Goal: Information Seeking & Learning: Learn about a topic

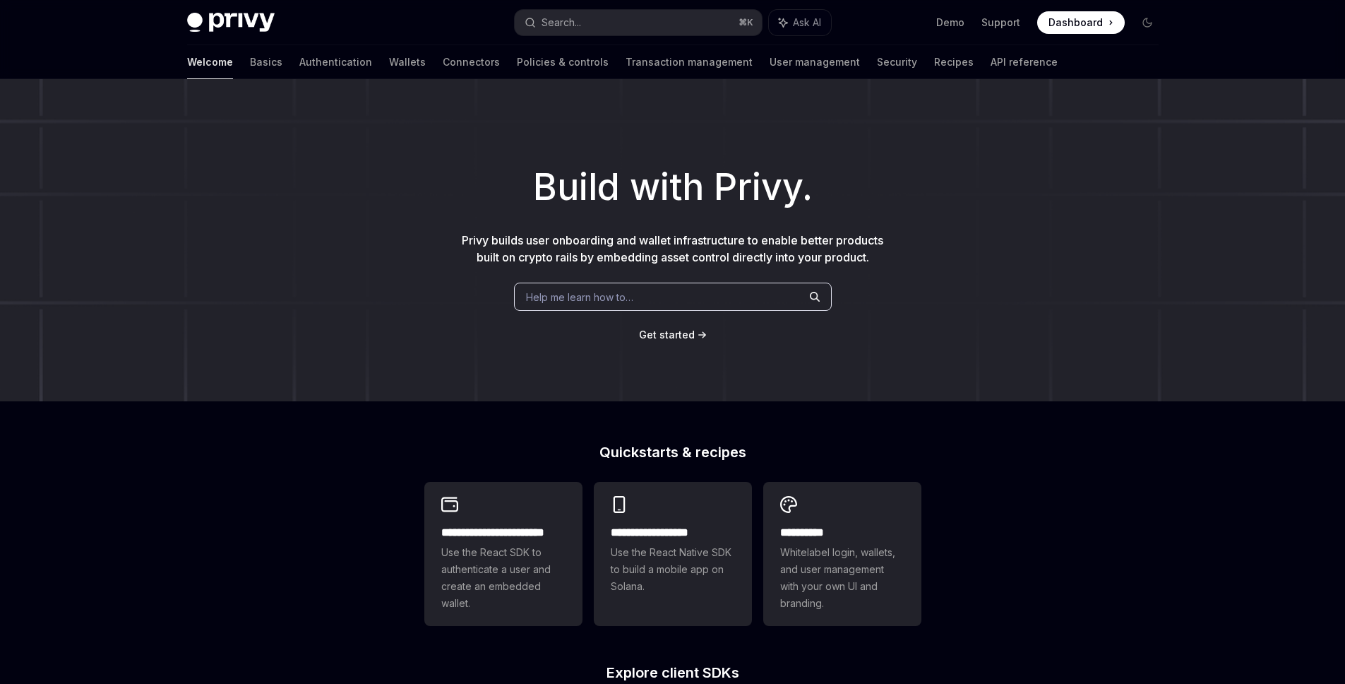
click at [260, 14] on img at bounding box center [231, 23] width 88 height 20
click at [245, 22] on img at bounding box center [231, 23] width 88 height 20
type textarea "*"
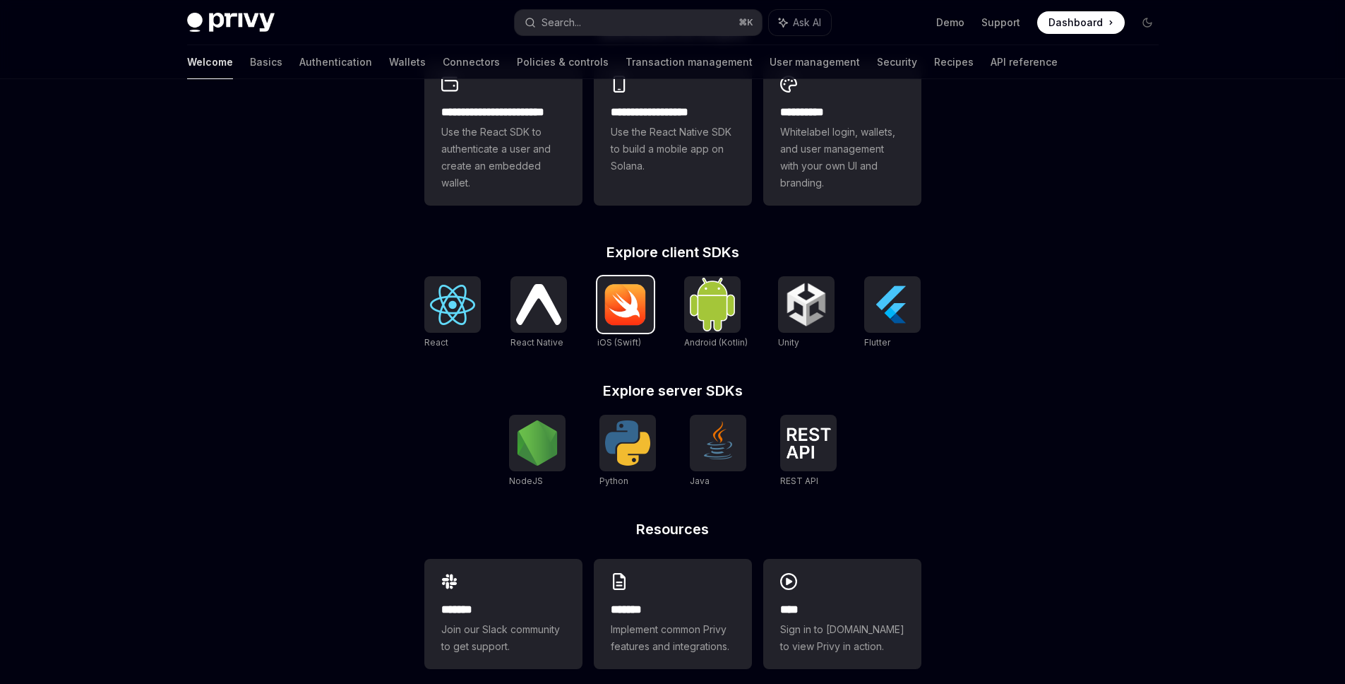
scroll to position [439, 0]
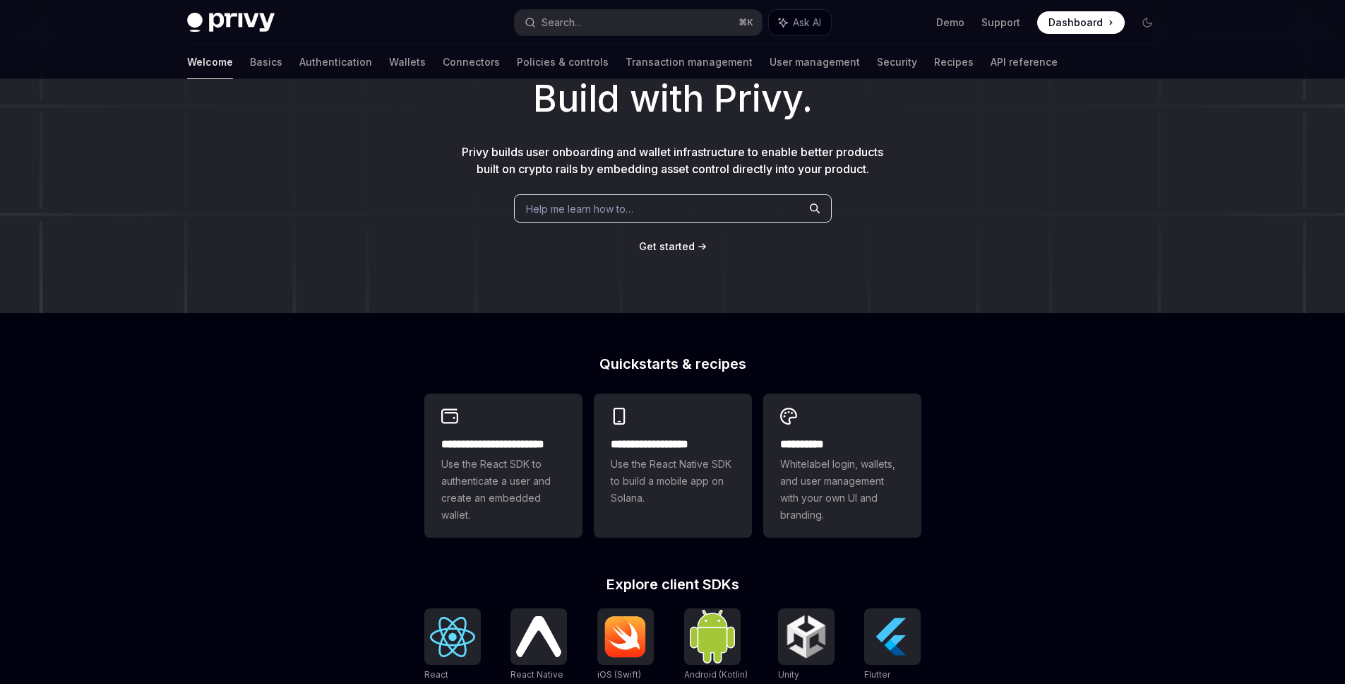
scroll to position [138, 0]
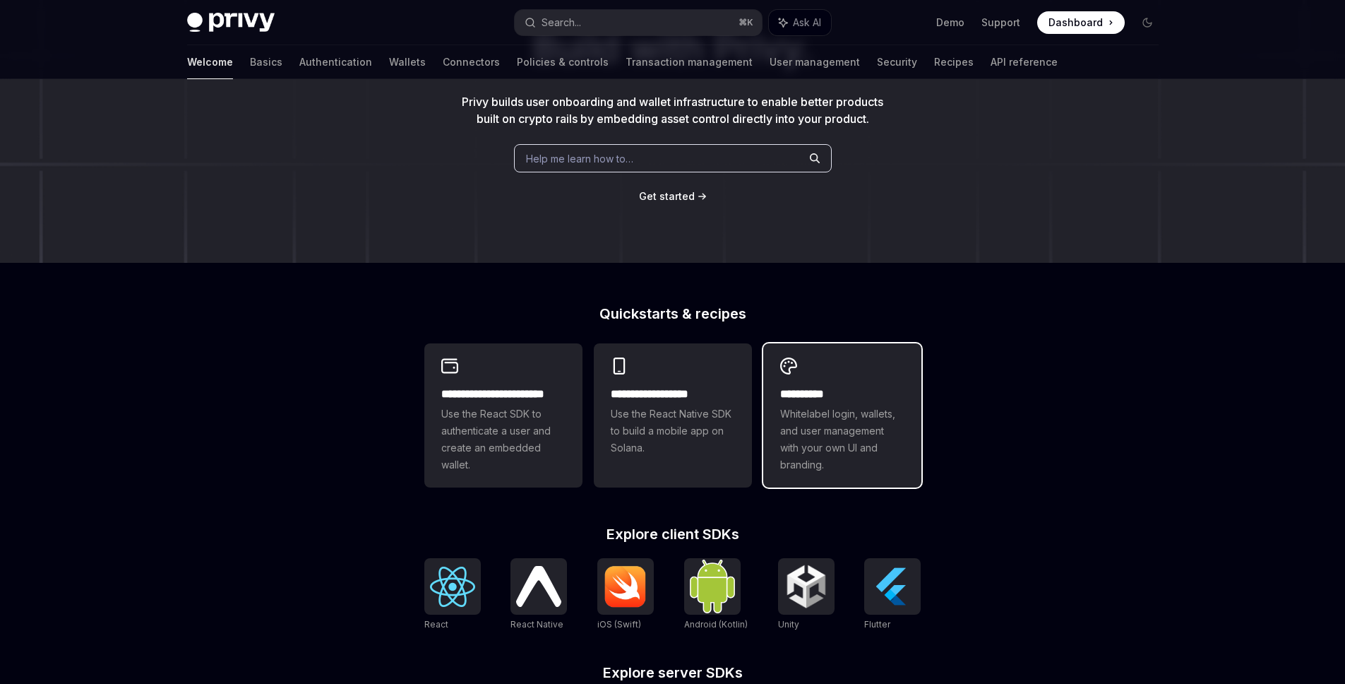
click at [817, 451] on span "Whitelabel login, wallets, and user management with your own UI and branding." at bounding box center [842, 439] width 124 height 68
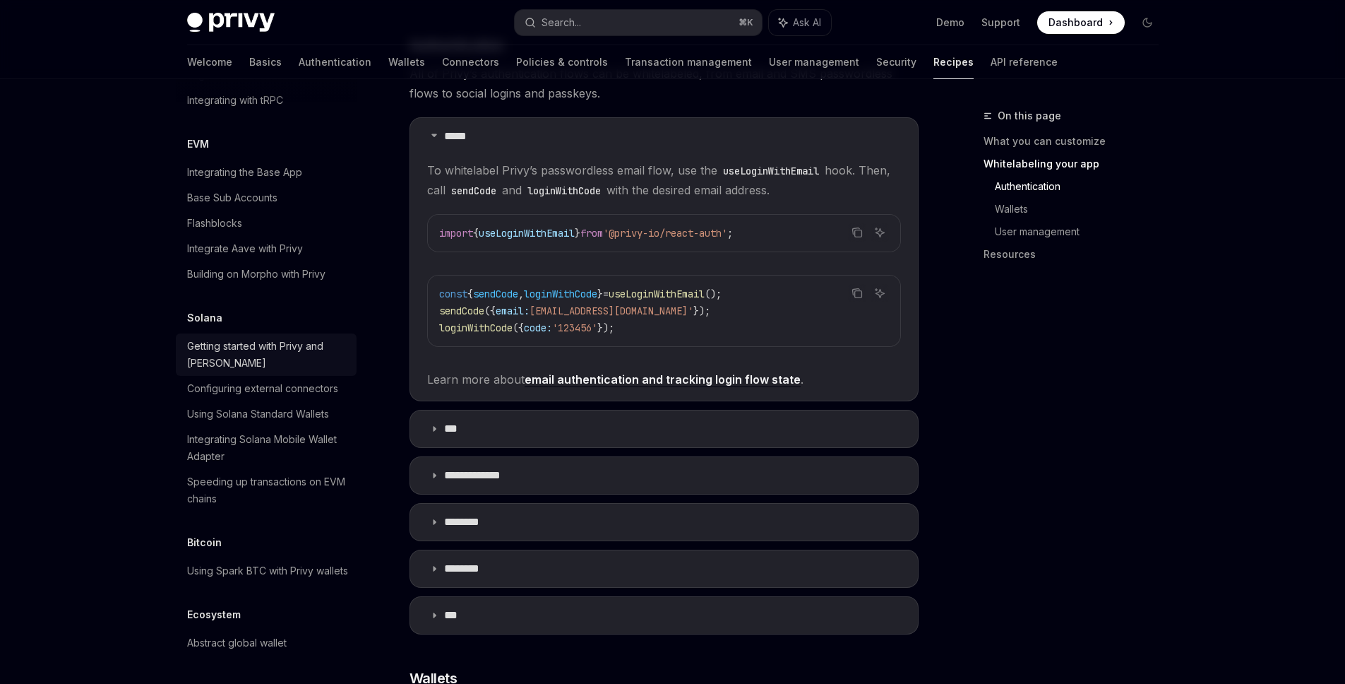
scroll to position [2026, 0]
click at [231, 181] on div "Integrating the Base App" at bounding box center [244, 172] width 115 height 17
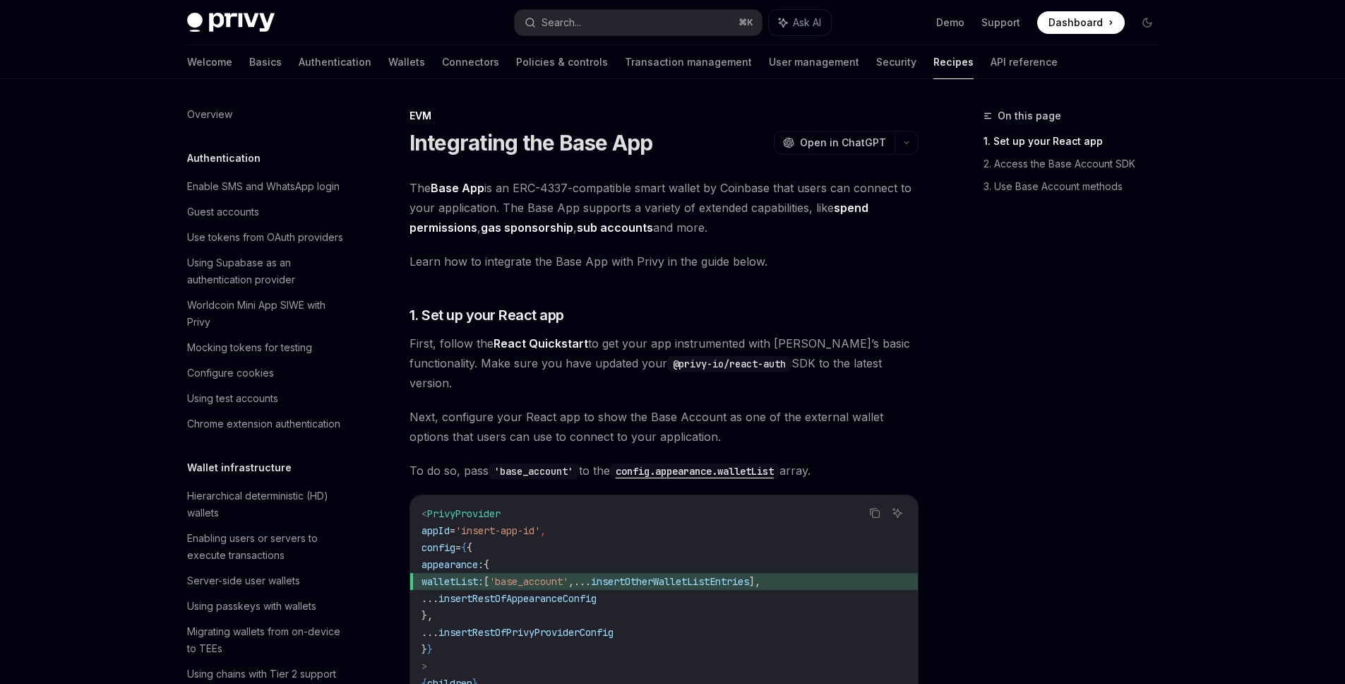
click at [226, 28] on img at bounding box center [231, 23] width 88 height 20
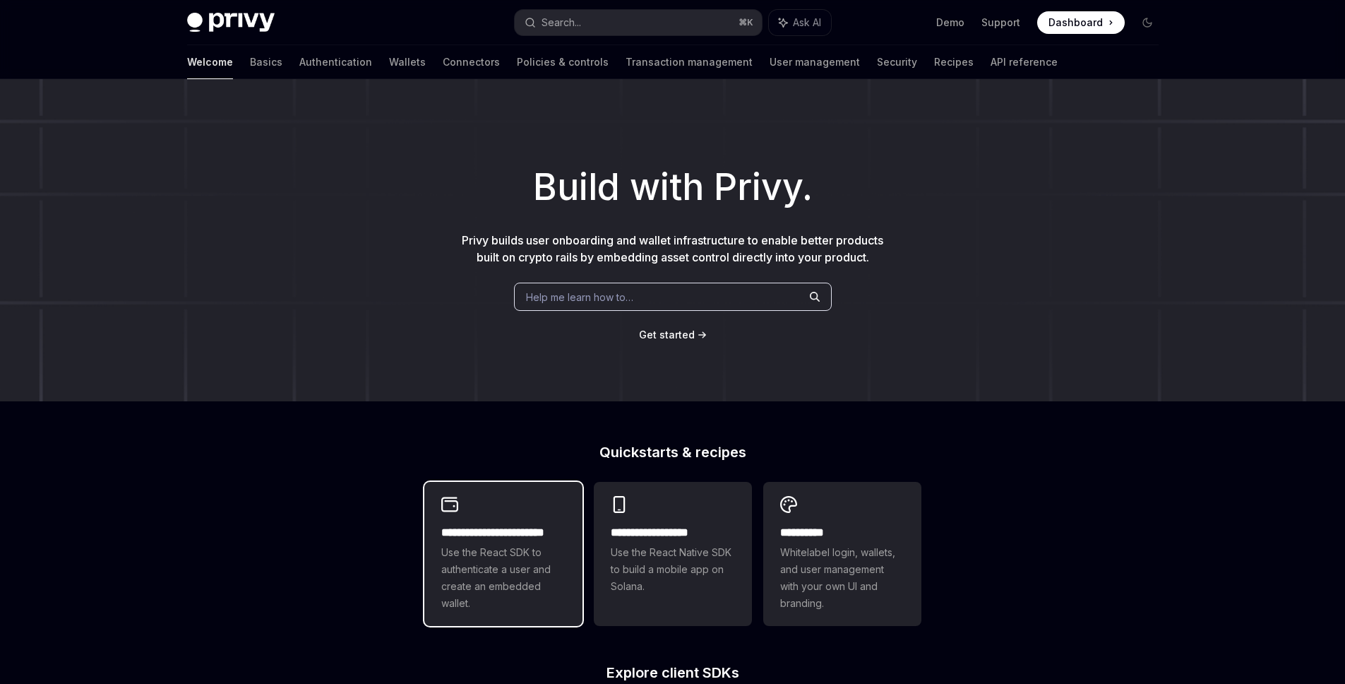
click at [506, 552] on span "Use the React SDK to authenticate a user and create an embedded wallet." at bounding box center [503, 578] width 124 height 68
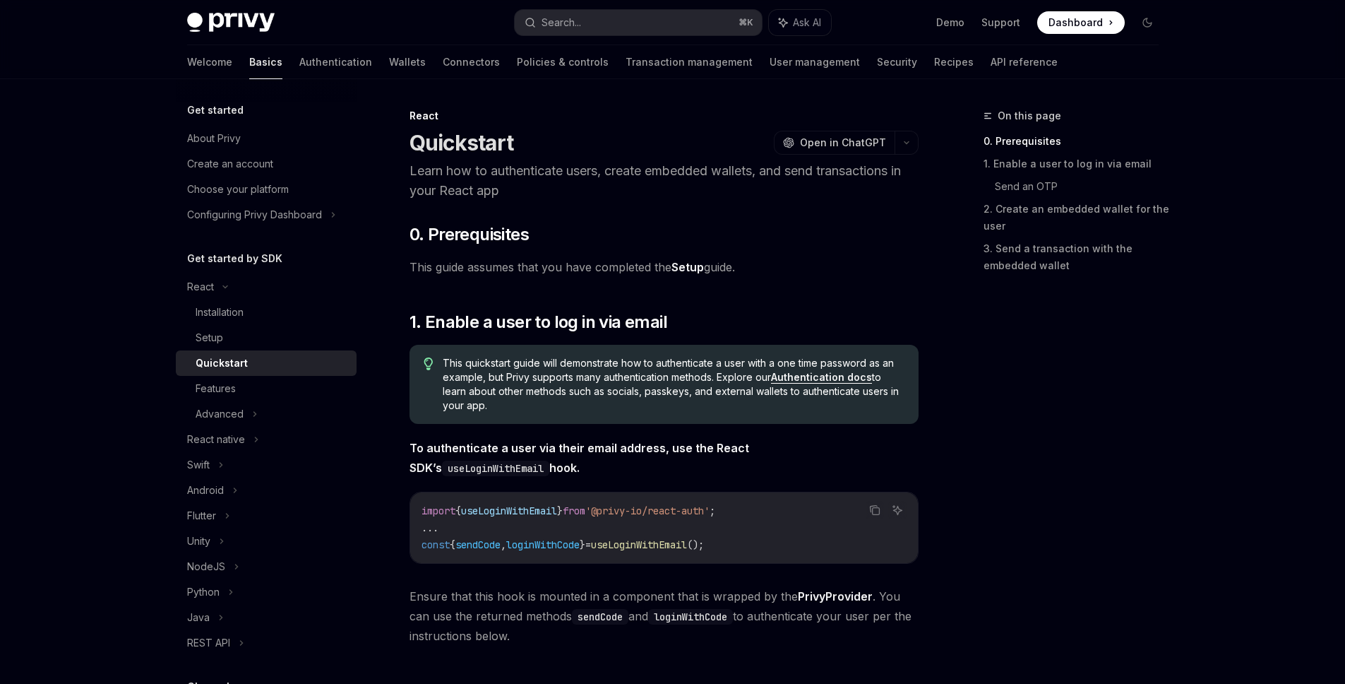
click at [689, 266] on link "Setup" at bounding box center [688, 267] width 32 height 15
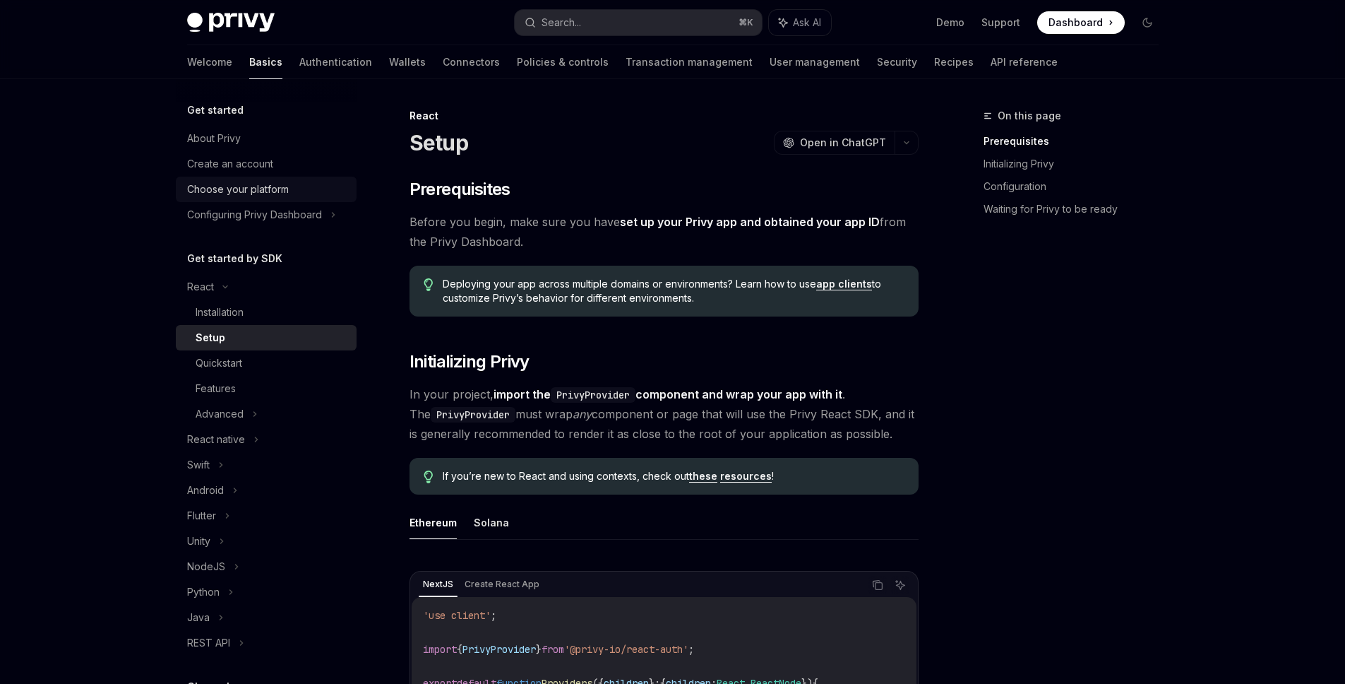
click at [248, 183] on div "Choose your platform" at bounding box center [238, 189] width 102 height 17
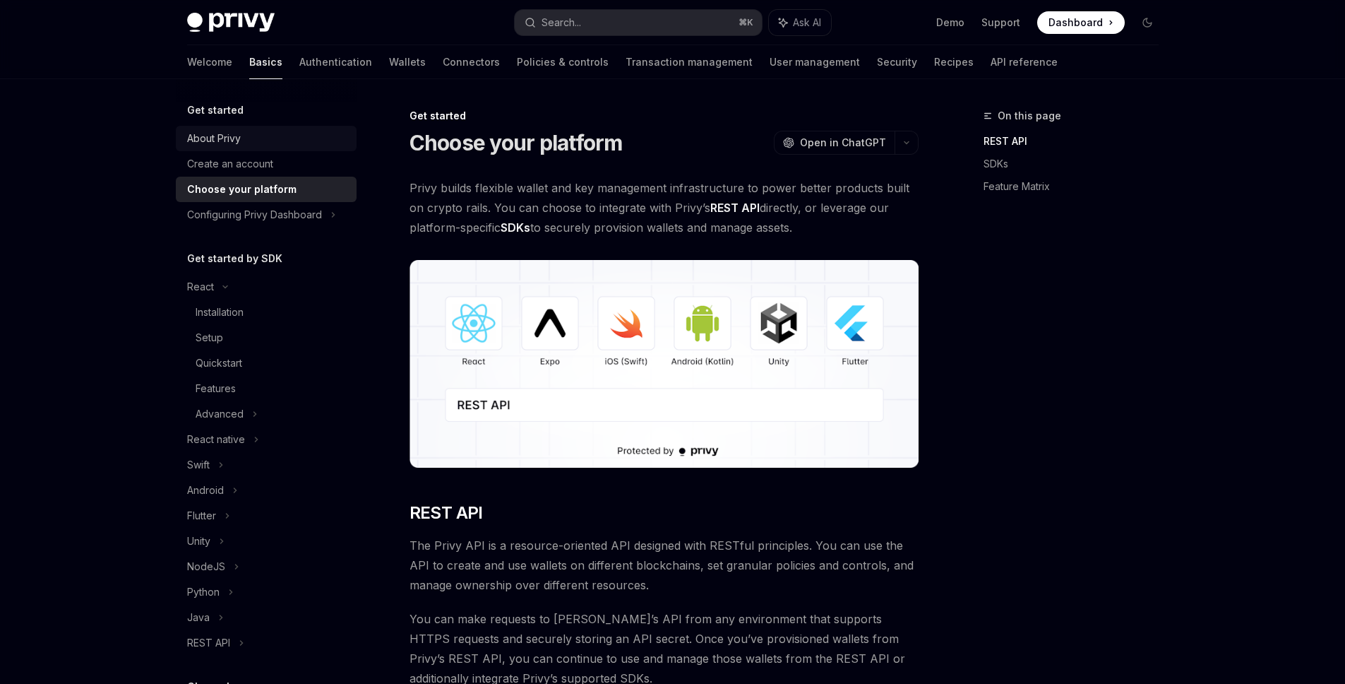
click at [235, 149] on link "About Privy" at bounding box center [266, 138] width 181 height 25
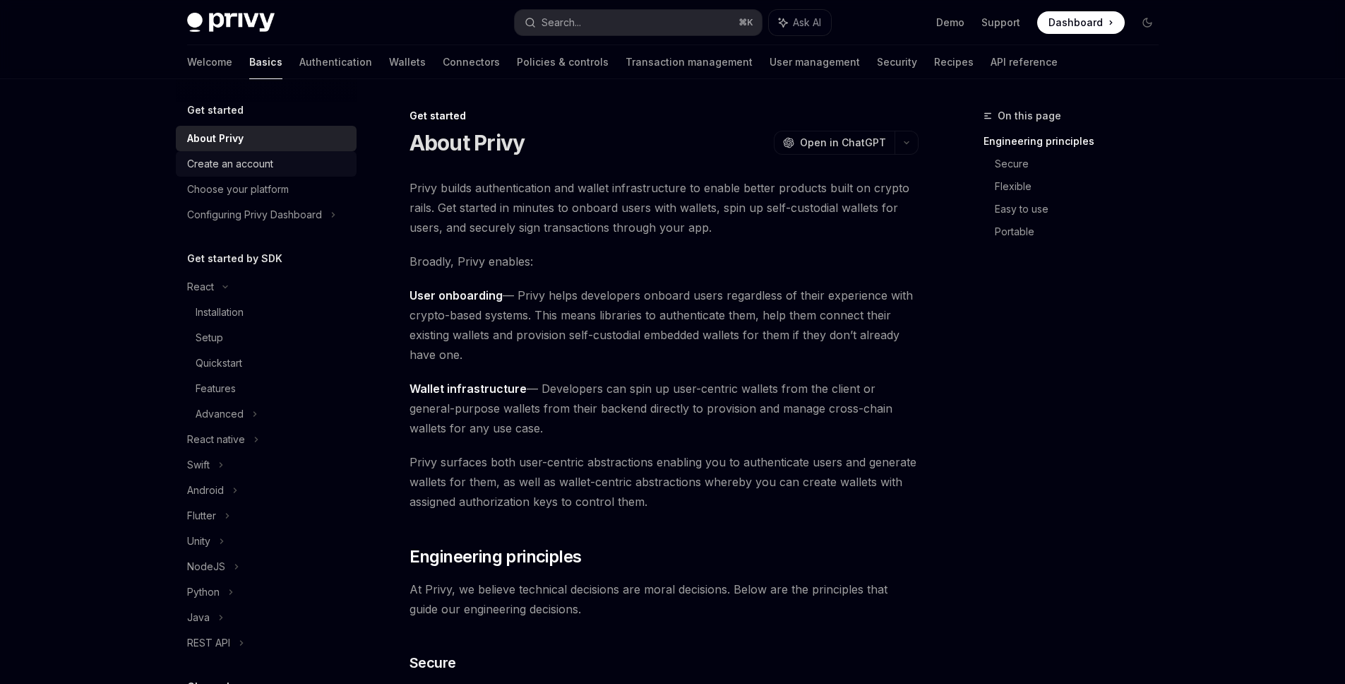
click at [249, 162] on div "Create an account" at bounding box center [230, 163] width 86 height 17
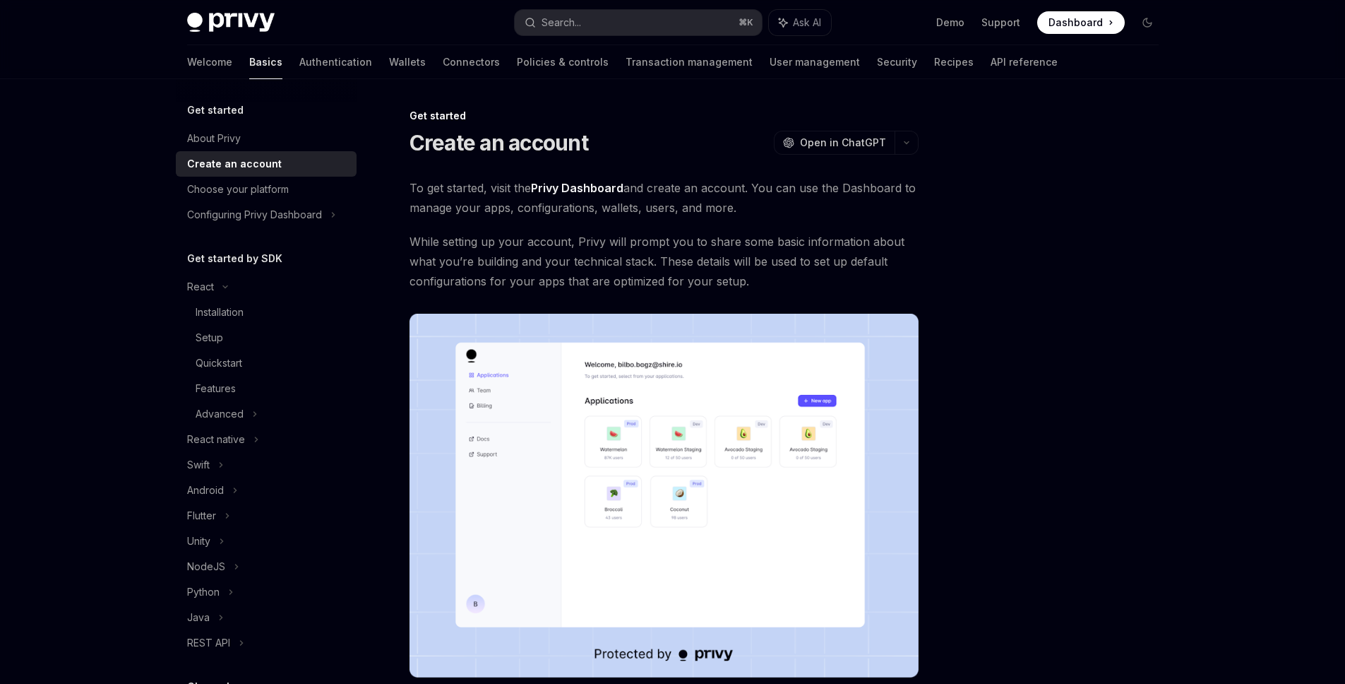
click at [885, 59] on div "Welcome Basics Authentication Wallets Connectors Policies & controls Transactio…" at bounding box center [622, 62] width 871 height 34
click at [934, 61] on link "Recipes" at bounding box center [954, 62] width 40 height 34
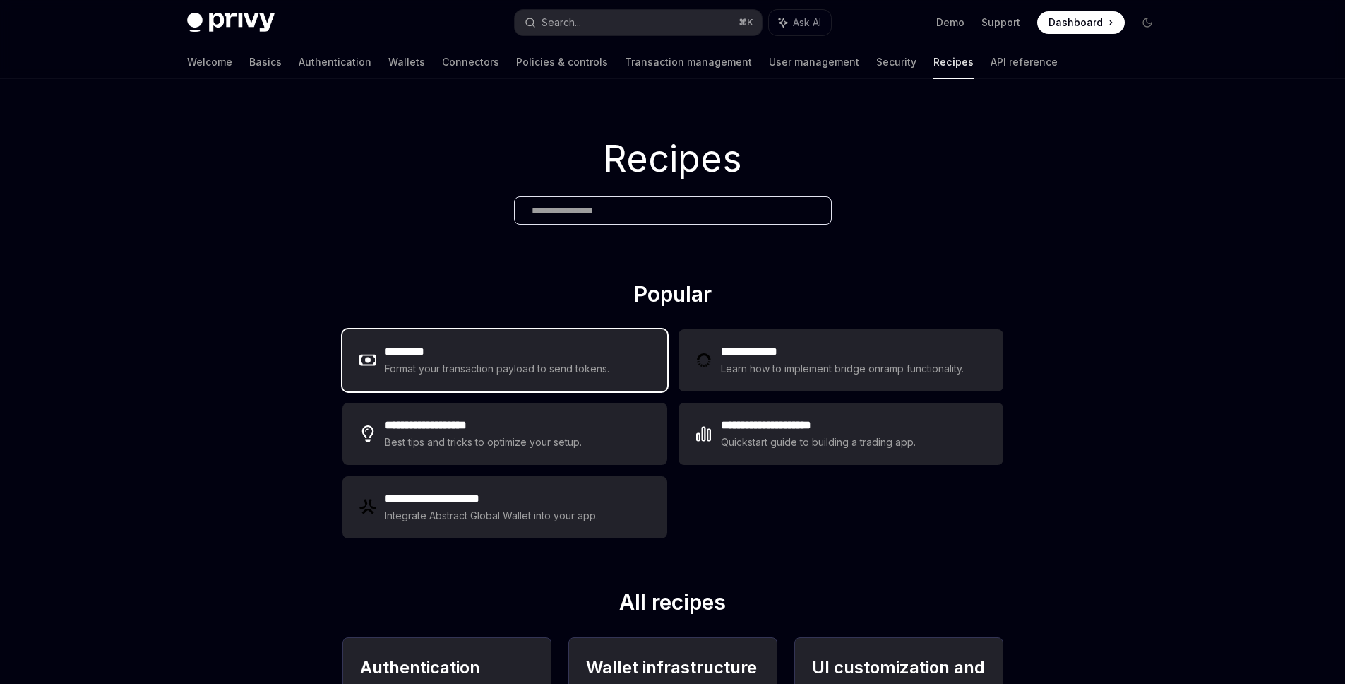
click at [449, 383] on div "********* Format your transaction payload to send tokens." at bounding box center [504, 360] width 325 height 62
type textarea "*"
